Goal: Browse casually

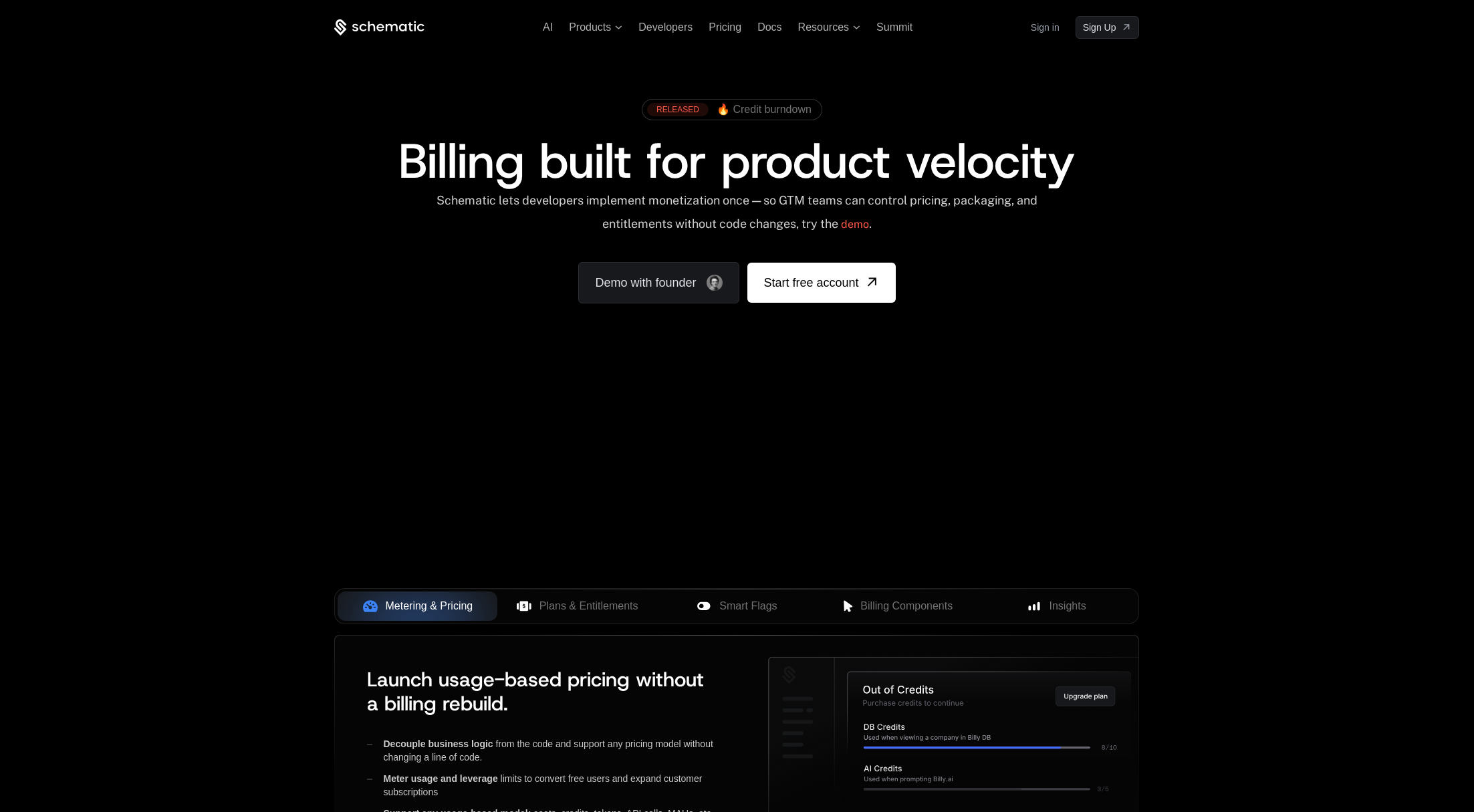
click at [774, 473] on div "Your browser does not support the video tag." at bounding box center [736, 393] width 869 height 562
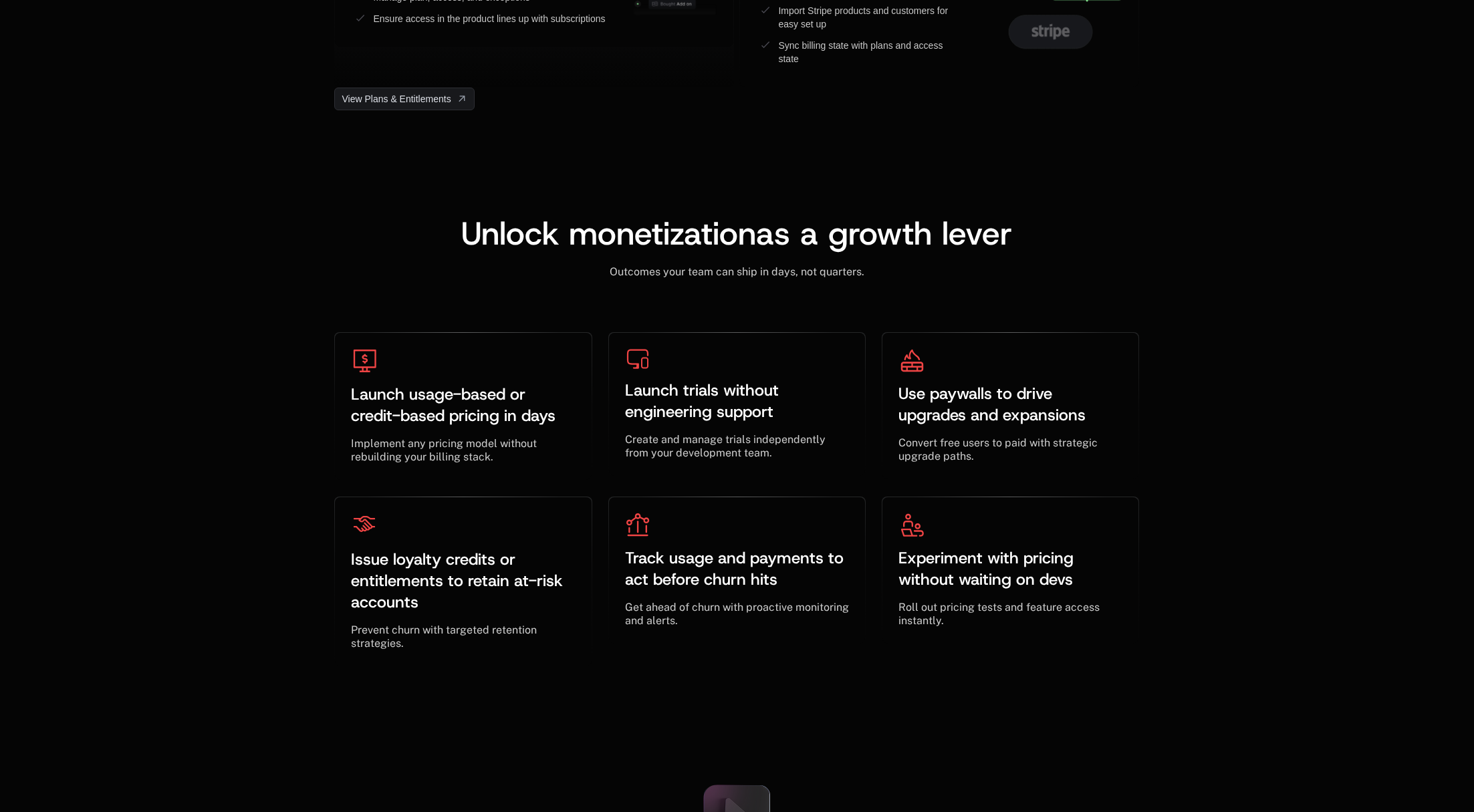
scroll to position [4862, 0]
